Goal: Task Accomplishment & Management: Manage account settings

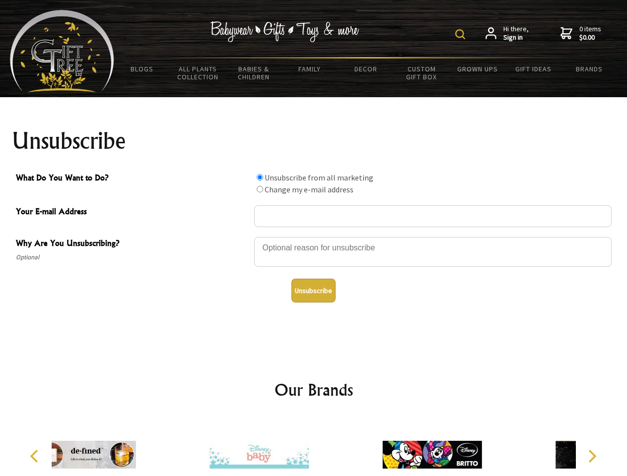
click at [461, 34] on img at bounding box center [460, 34] width 10 height 10
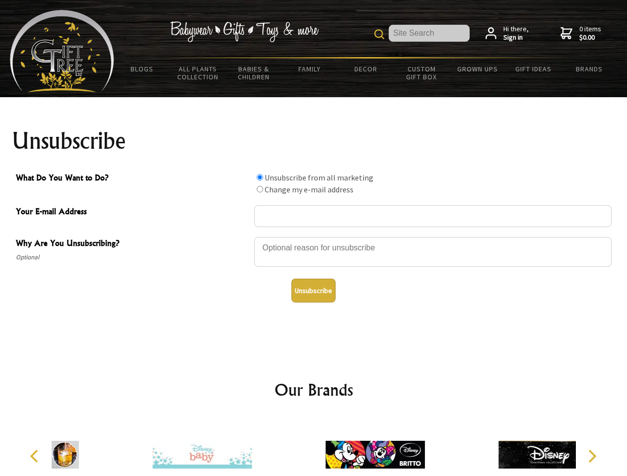
click at [314, 237] on div at bounding box center [432, 253] width 357 height 35
click at [259, 177] on input "What Do You Want to Do?" at bounding box center [259, 177] width 6 height 6
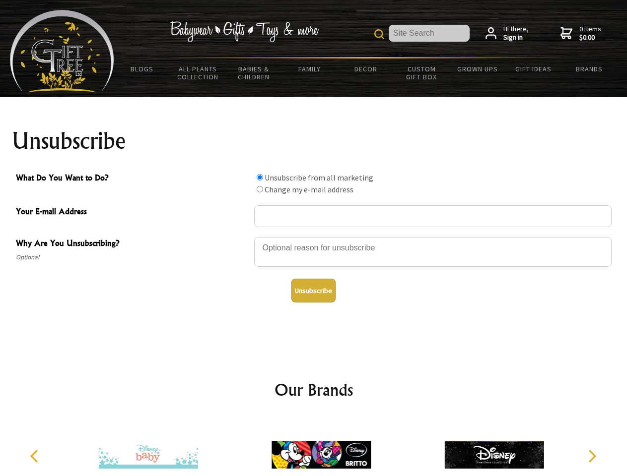
click at [259, 189] on input "What Do You Want to Do?" at bounding box center [259, 189] width 6 height 6
radio input "true"
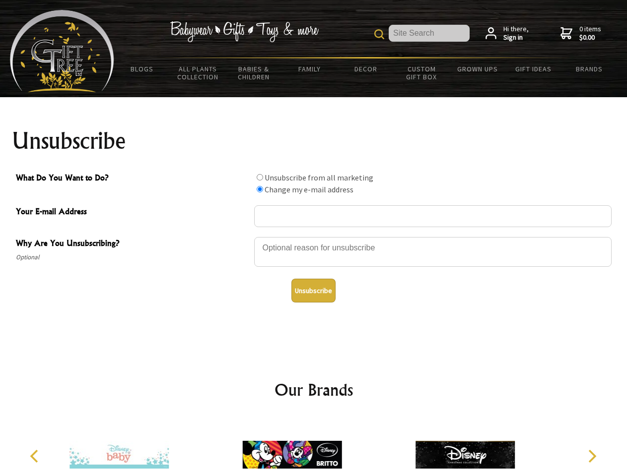
click at [313, 291] on button "Unsubscribe" at bounding box center [313, 291] width 44 height 24
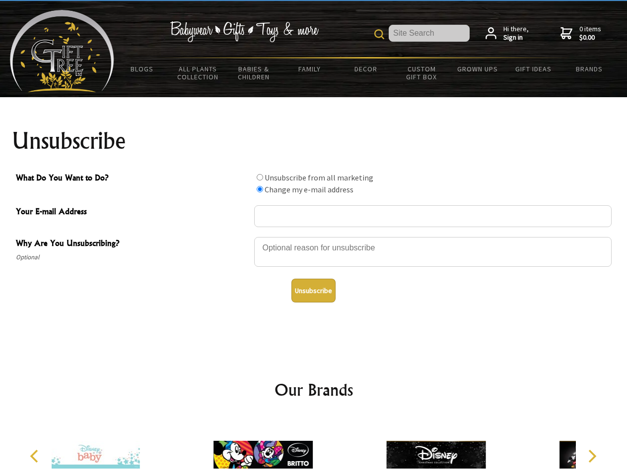
click at [36, 456] on icon "Previous" at bounding box center [35, 456] width 13 height 13
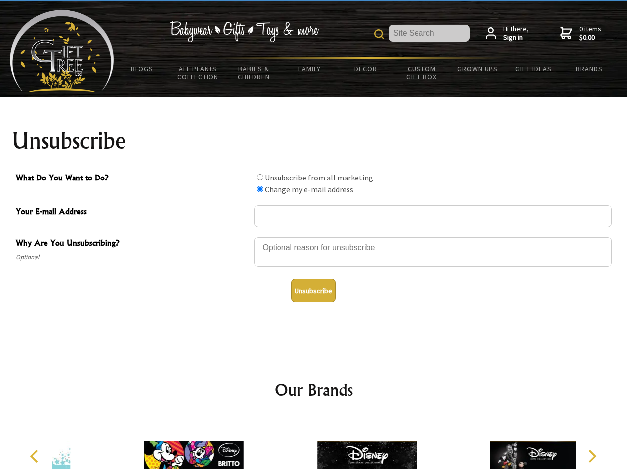
click at [591, 456] on icon "Next" at bounding box center [590, 456] width 13 height 13
